Goal: Task Accomplishment & Management: Manage account settings

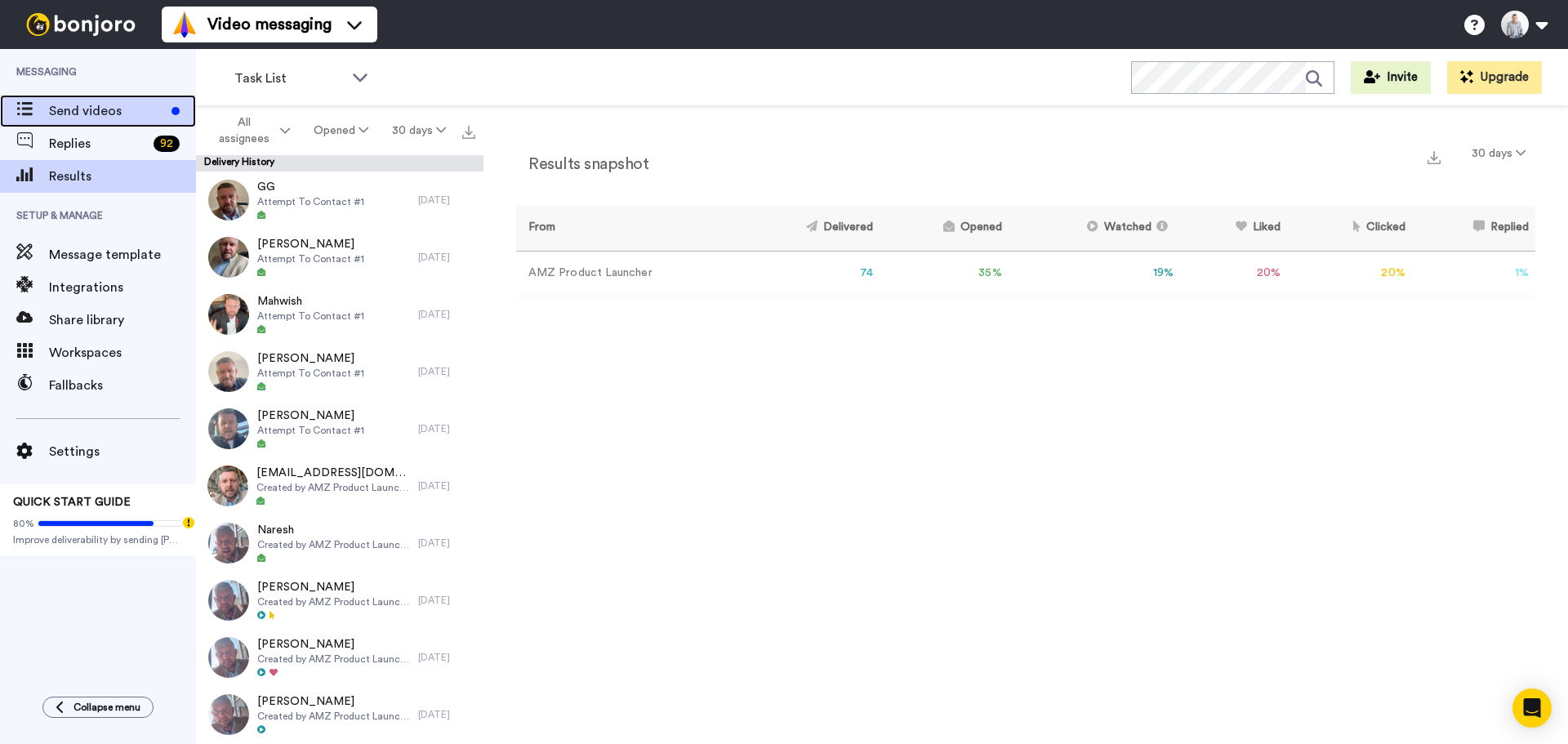
click at [103, 99] on div "Send videos" at bounding box center [98, 111] width 196 height 33
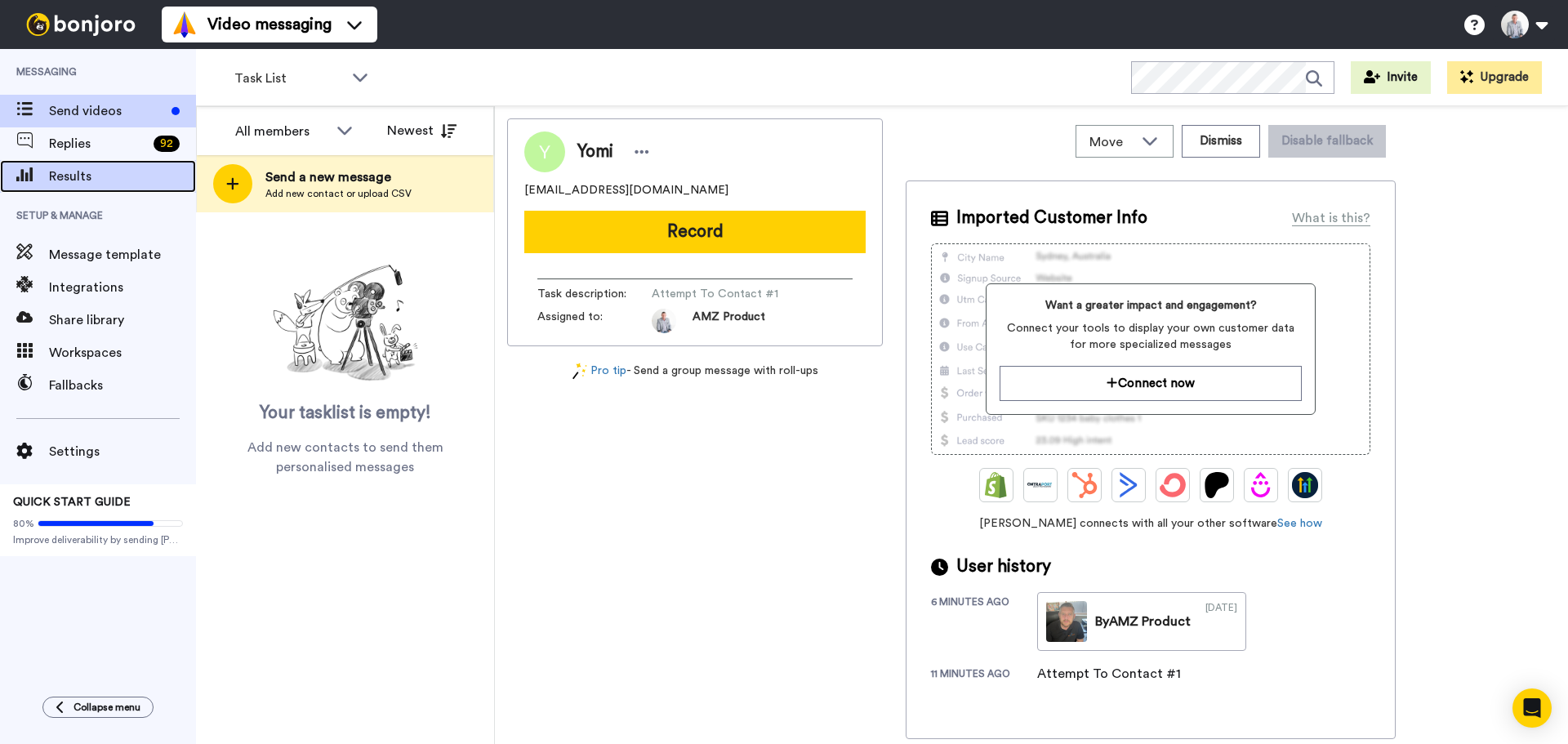
click at [77, 170] on span "Results" at bounding box center [123, 177] width 147 height 20
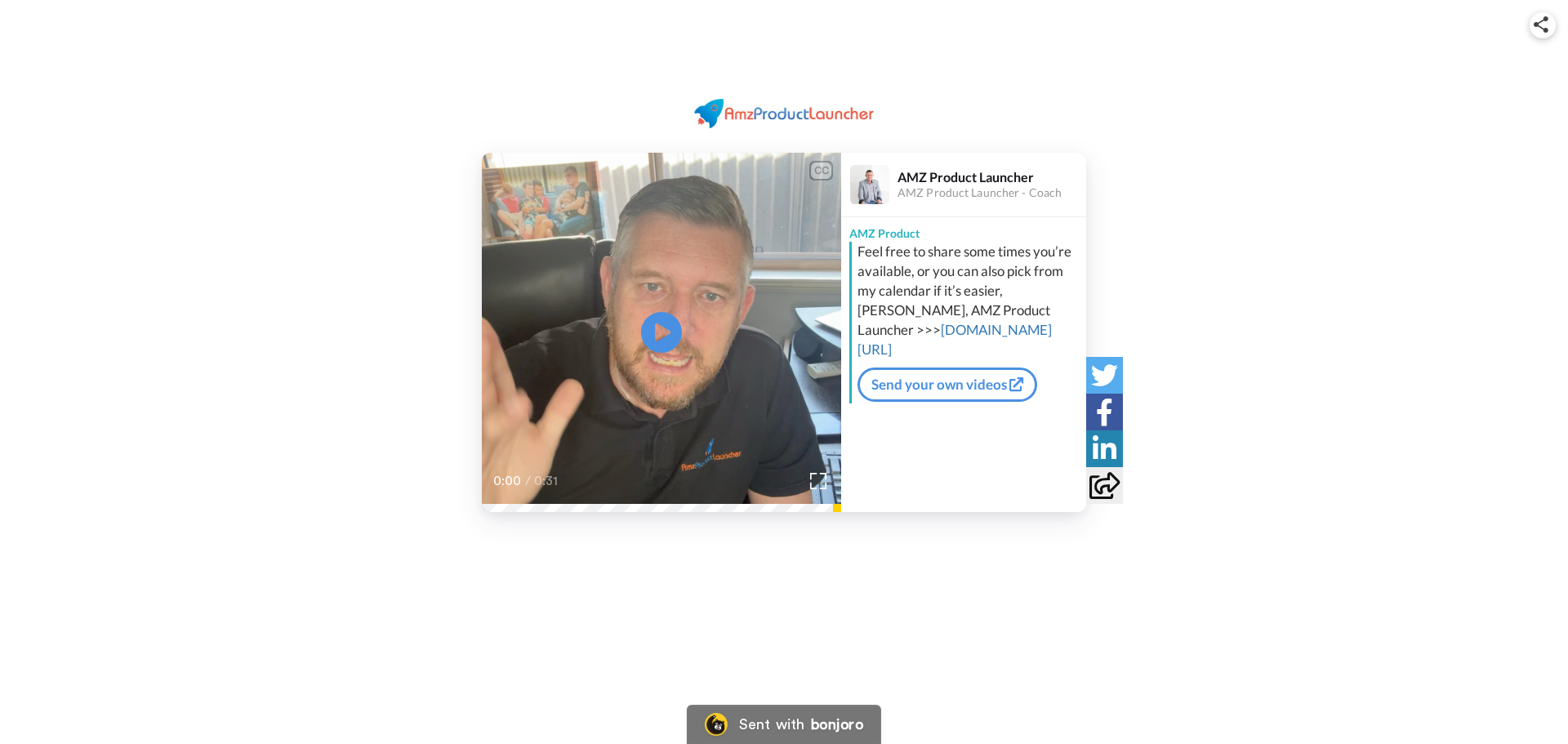
click at [654, 335] on icon at bounding box center [661, 332] width 41 height 41
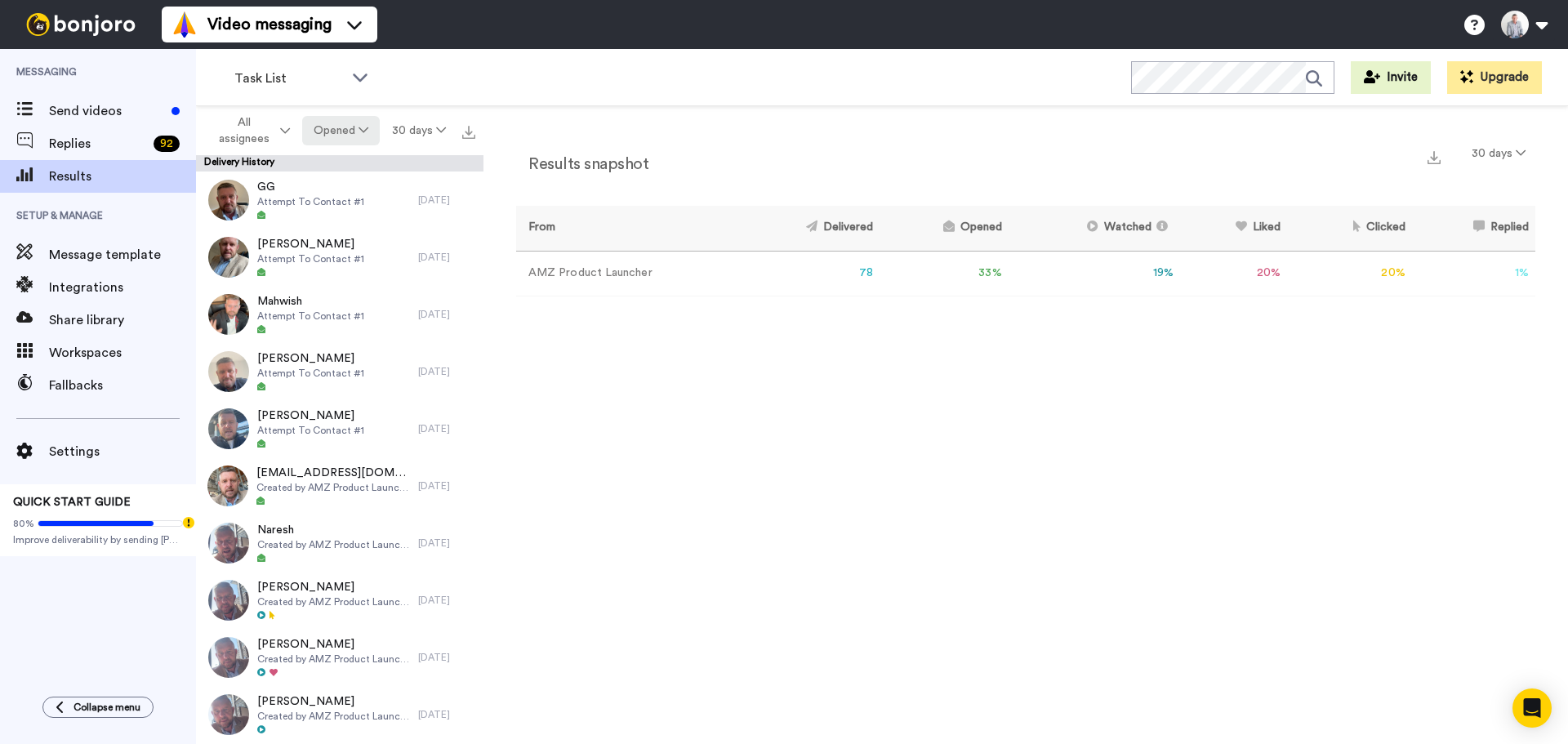
click at [361, 139] on button "Opened" at bounding box center [341, 131] width 78 height 29
click at [357, 165] on div "Delivered" at bounding box center [343, 164] width 76 height 18
